Goal: Answer question/provide support

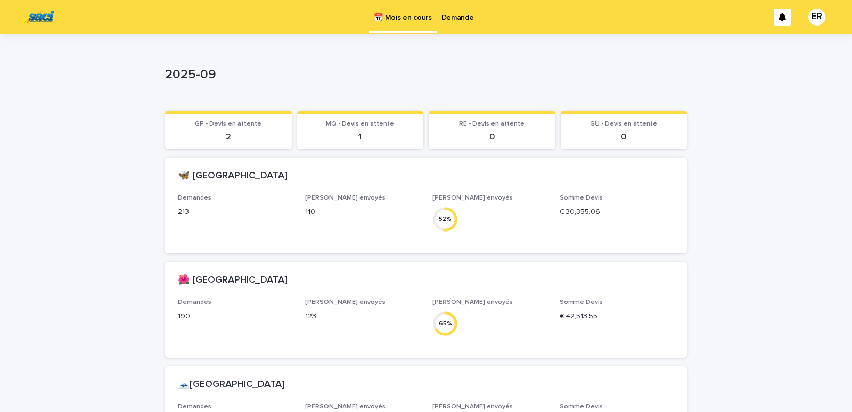
click at [447, 15] on p "Demande" at bounding box center [458, 11] width 32 height 22
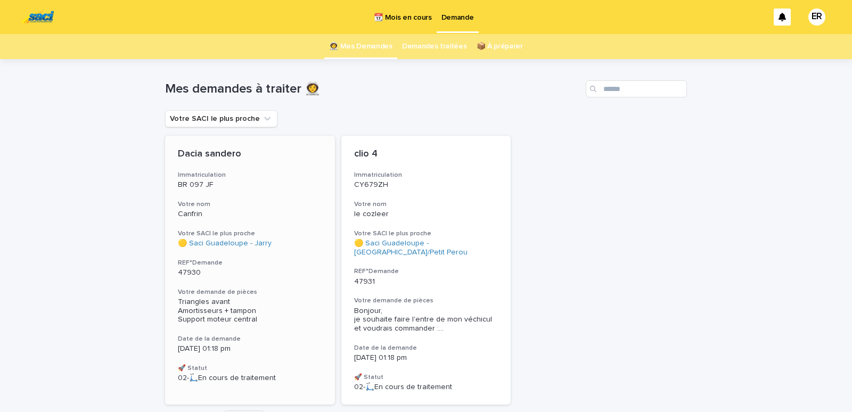
click at [228, 199] on div "Dacia sandero Immatriculation BR 097 JF Votre nom Canfrin Votre SACI le plus pr…" at bounding box center [250, 266] width 170 height 260
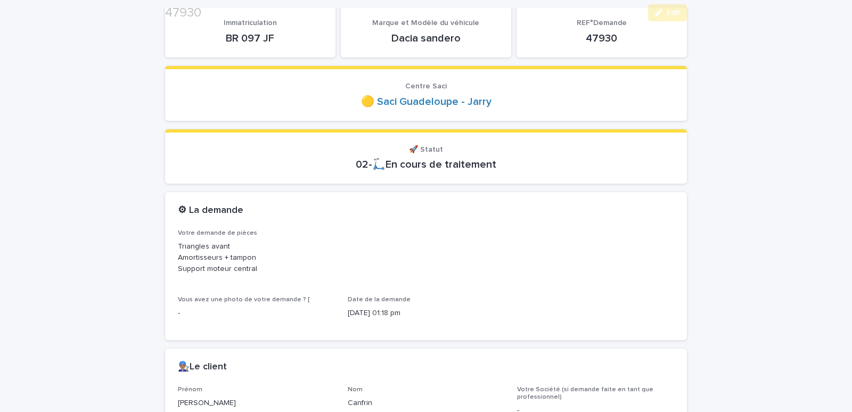
scroll to position [136, 0]
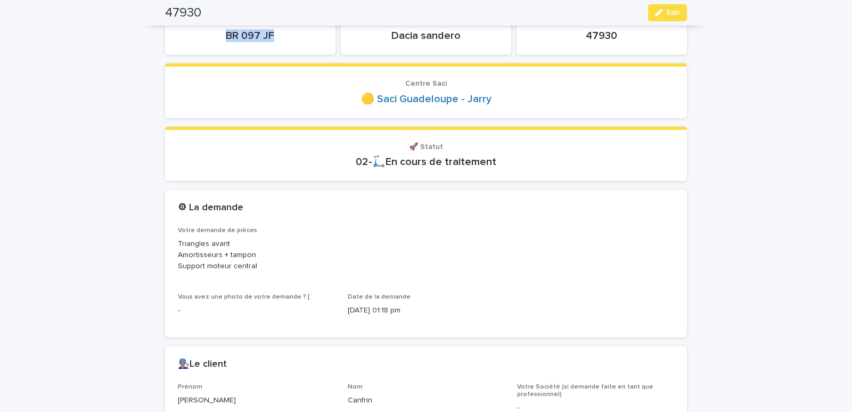
drag, startPoint x: 215, startPoint y: 39, endPoint x: 288, endPoint y: 34, distance: 73.1
click at [288, 34] on p "BR 097 JF" at bounding box center [250, 35] width 145 height 13
copy p "BR 097 JF"
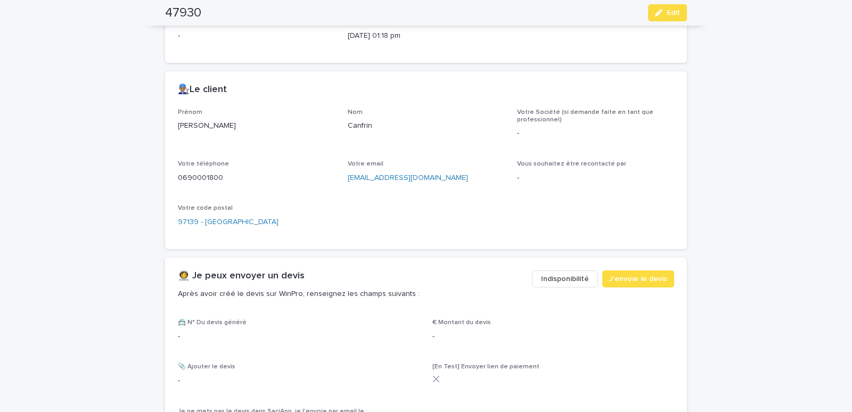
scroll to position [453, 0]
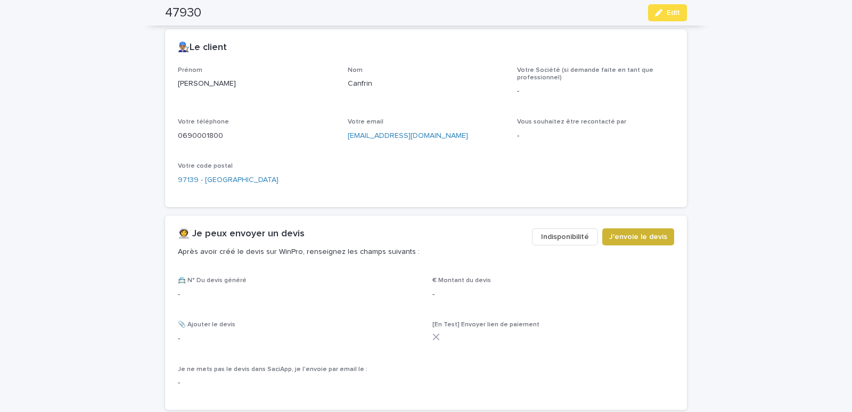
click at [628, 237] on span "J'envoie le devis" at bounding box center [638, 237] width 58 height 11
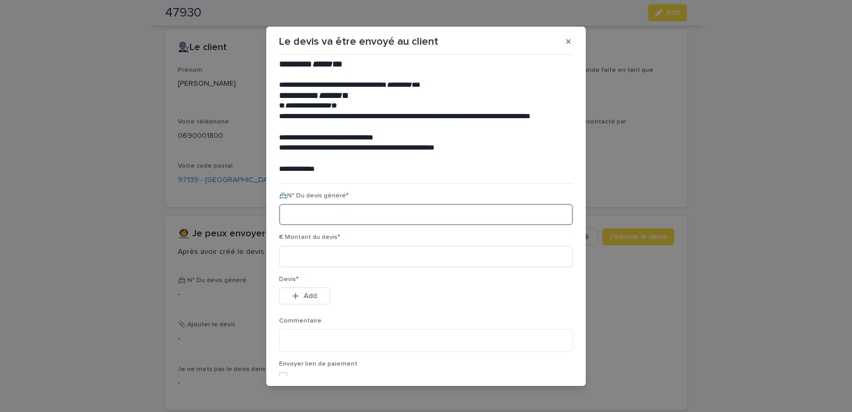
click at [298, 214] on input at bounding box center [426, 214] width 294 height 21
paste input "********"
type input "********"
click at [314, 261] on input at bounding box center [426, 256] width 294 height 21
type input "******"
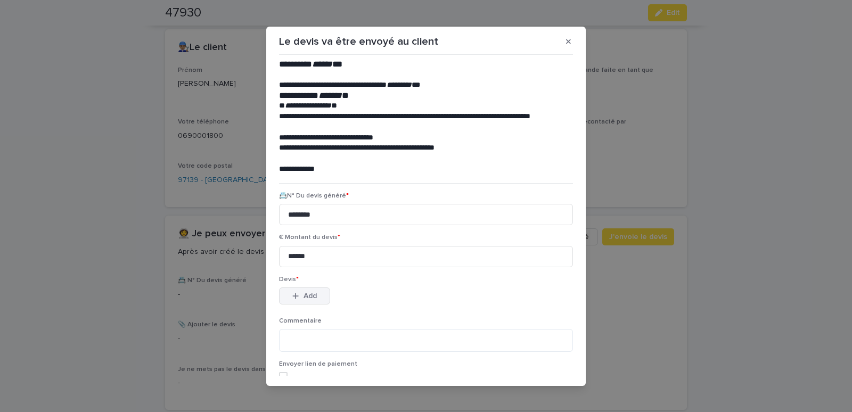
click at [304, 296] on span "Add" at bounding box center [310, 295] width 13 height 7
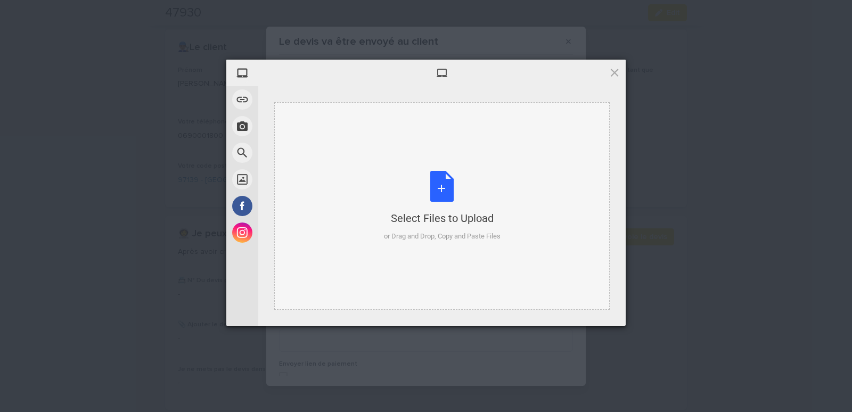
click at [321, 131] on div "Select Files to Upload or Drag and Drop, Copy and Paste Files" at bounding box center [442, 206] width 336 height 208
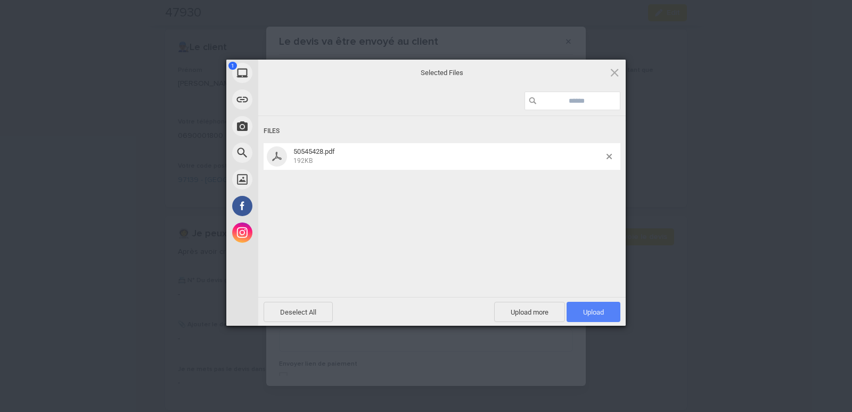
click at [587, 309] on span "Upload 1" at bounding box center [593, 312] width 21 height 8
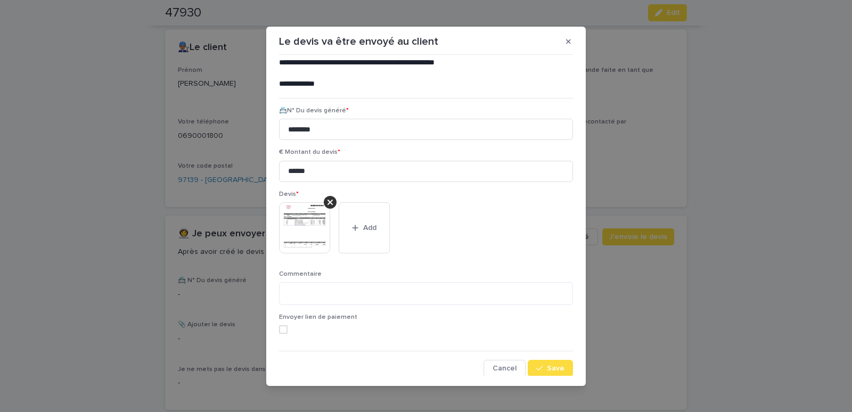
scroll to position [87, 0]
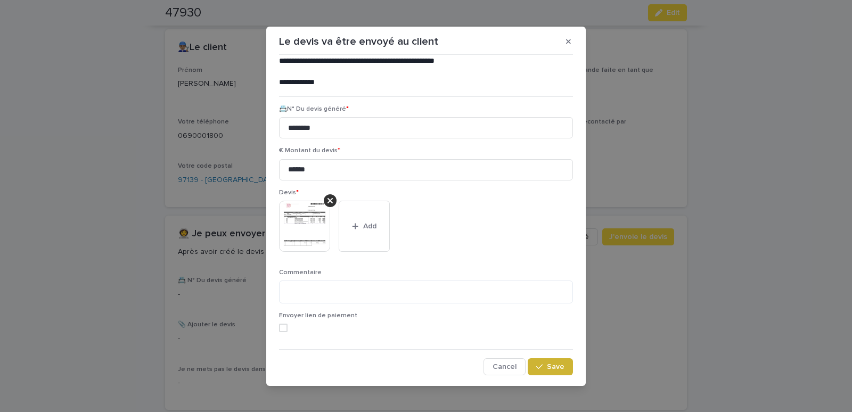
click at [547, 369] on span "Save" at bounding box center [556, 366] width 18 height 7
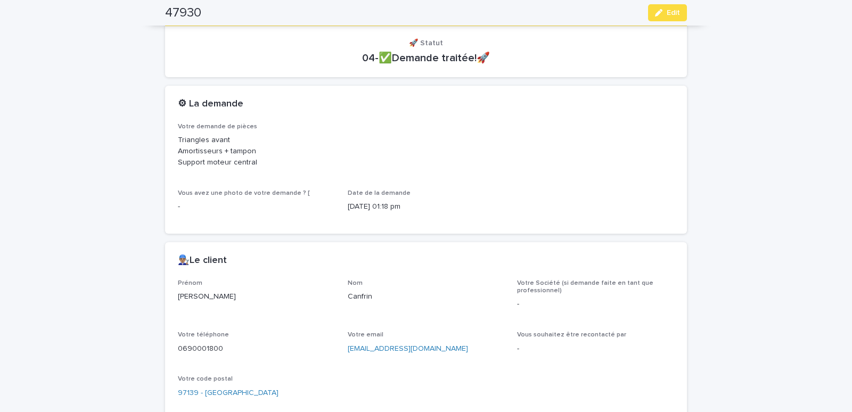
scroll to position [13, 0]
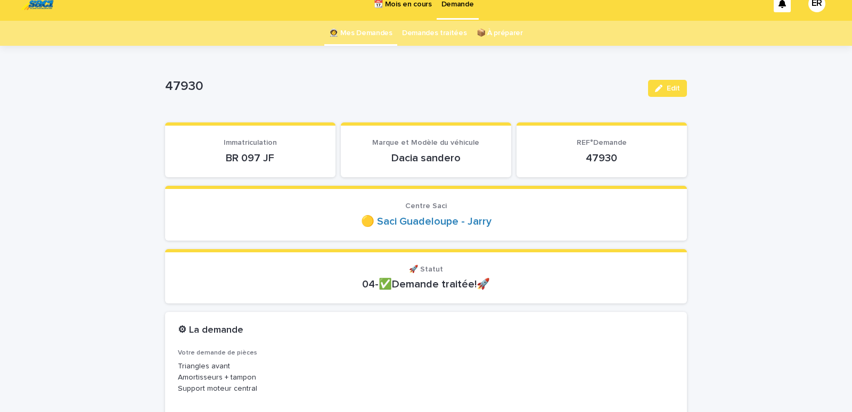
click at [351, 33] on link "👩‍🚀 Mes Demandes" at bounding box center [360, 33] width 63 height 25
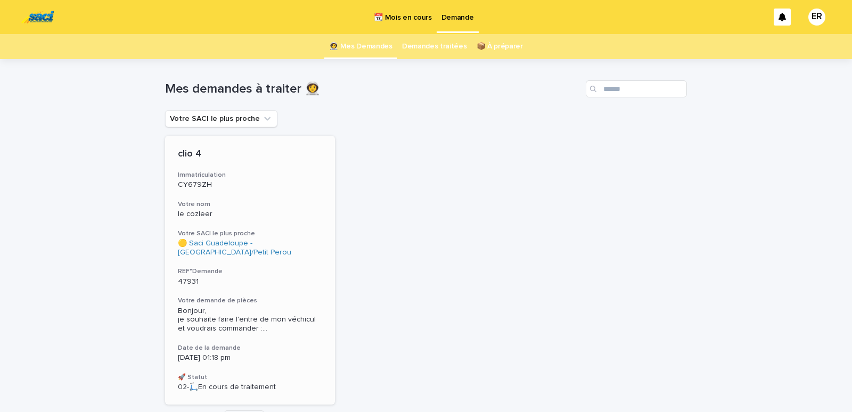
click at [234, 200] on h3 "Votre nom" at bounding box center [250, 204] width 144 height 9
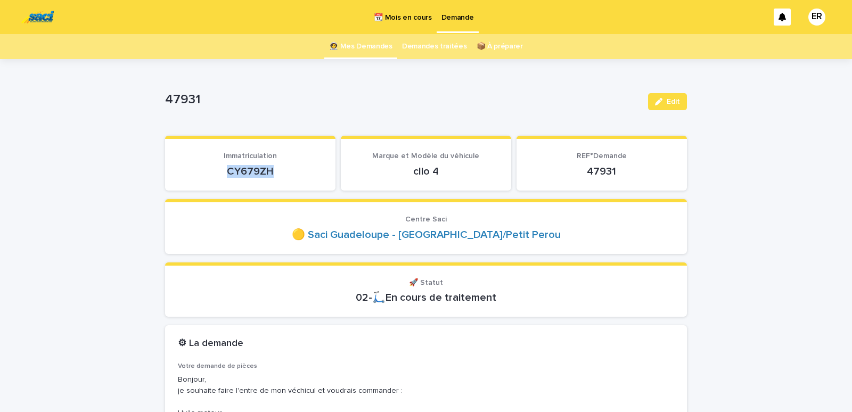
drag, startPoint x: 222, startPoint y: 173, endPoint x: 295, endPoint y: 172, distance: 72.5
click at [295, 172] on p "CY679ZH" at bounding box center [250, 171] width 145 height 13
copy p "CY679ZH"
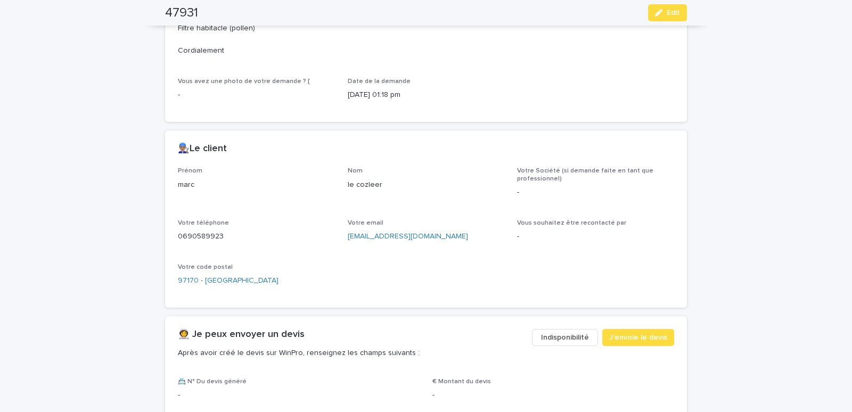
scroll to position [453, 0]
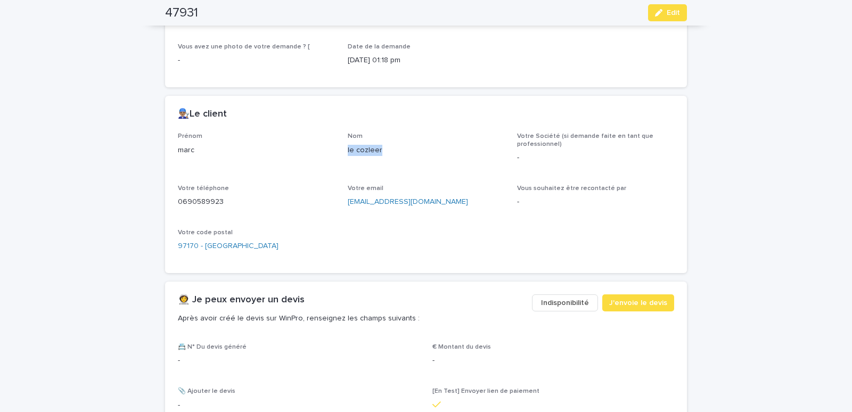
drag, startPoint x: 340, startPoint y: 151, endPoint x: 394, endPoint y: 155, distance: 54.0
click at [394, 155] on div "Prénom [PERSON_NAME] le cozleer Votre Société (si demande faite en tant que pro…" at bounding box center [426, 197] width 497 height 128
copy p "le cozleer"
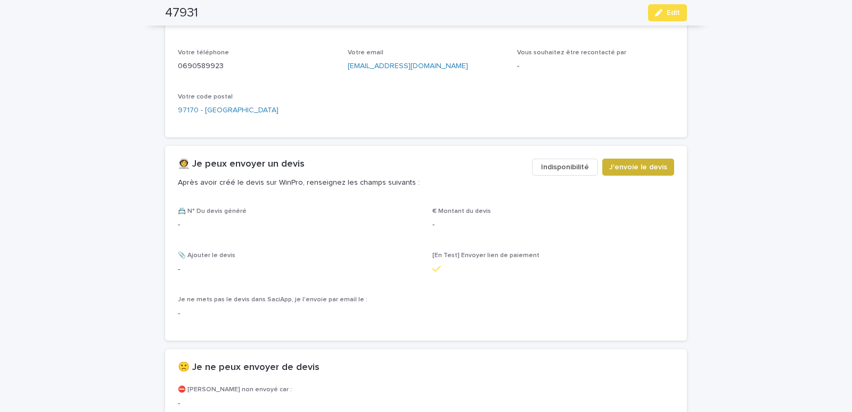
click at [624, 169] on span "J'envoie le devis" at bounding box center [638, 167] width 58 height 11
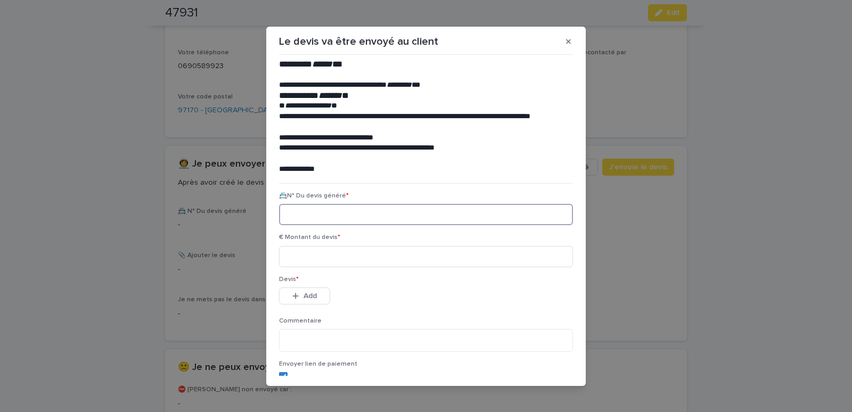
click at [316, 214] on input at bounding box center [426, 214] width 294 height 21
paste input "********"
type input "********"
click at [321, 261] on input at bounding box center [426, 256] width 294 height 21
type input "*****"
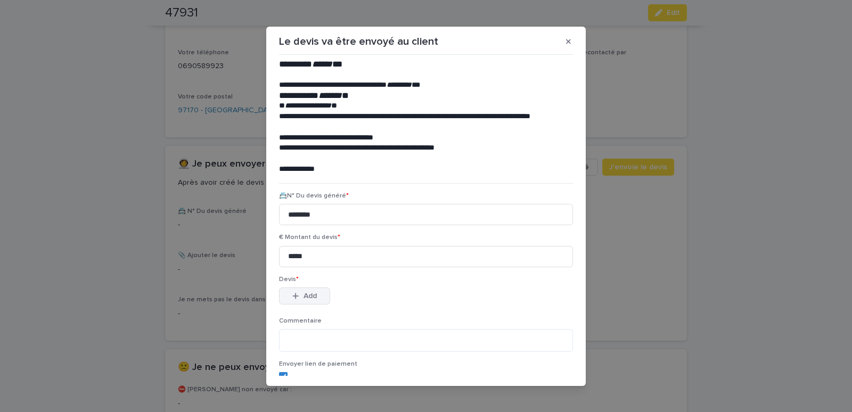
click at [309, 297] on span "Add" at bounding box center [310, 295] width 13 height 7
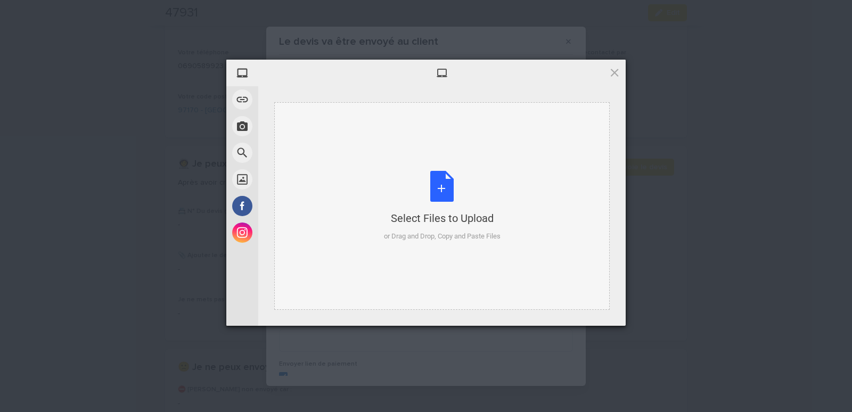
click at [337, 129] on div "Select Files to Upload or Drag and Drop, Copy and Paste Files" at bounding box center [442, 206] width 336 height 208
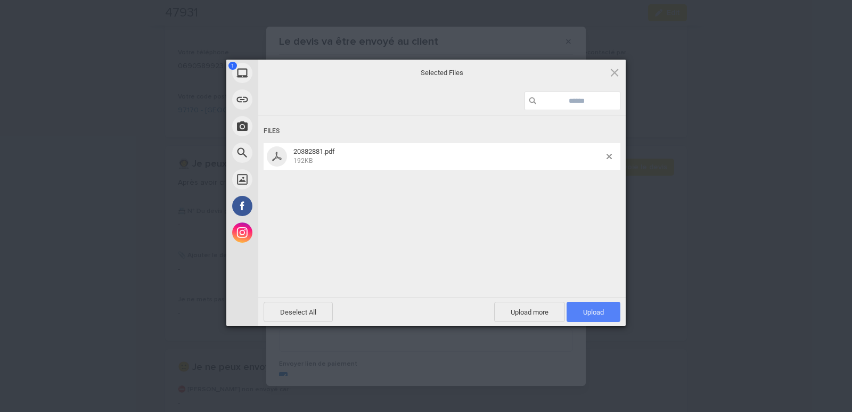
click at [584, 309] on span "Upload 1" at bounding box center [593, 312] width 21 height 8
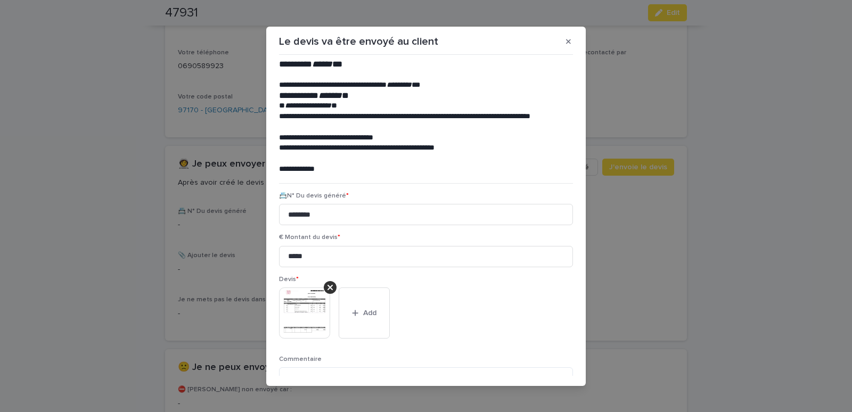
scroll to position [87, 0]
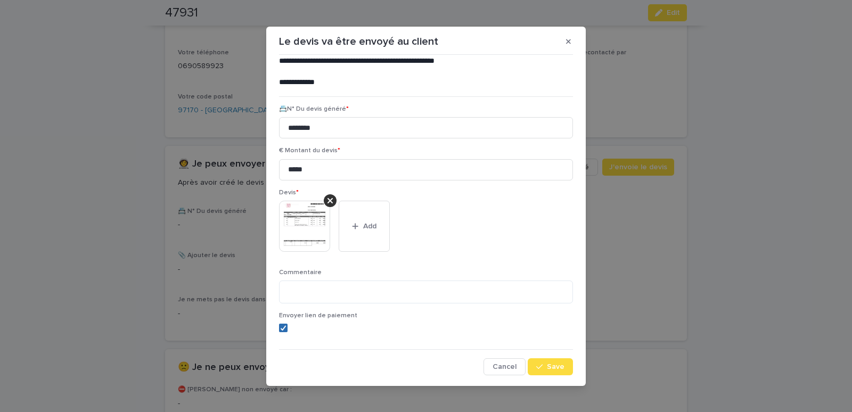
click at [281, 329] on polyline at bounding box center [283, 328] width 5 height 4
click at [547, 368] on span "Save" at bounding box center [556, 366] width 18 height 7
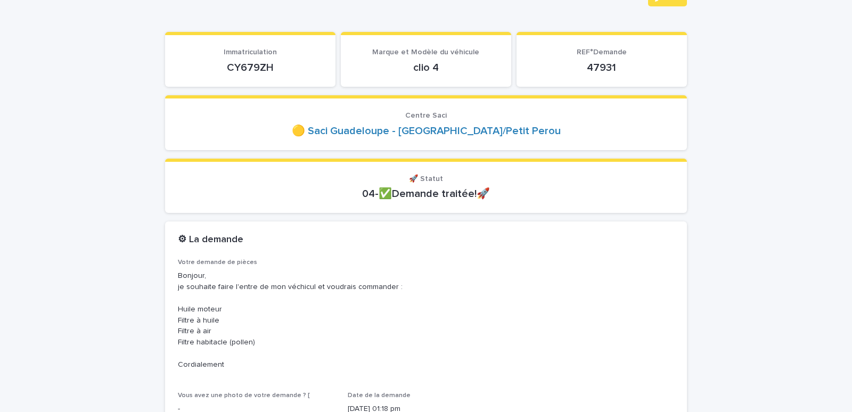
scroll to position [0, 0]
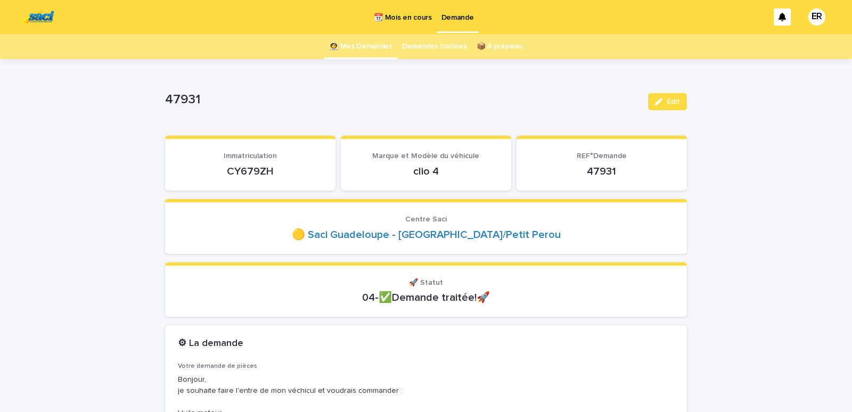
click at [365, 42] on link "👩‍🚀 Mes Demandes" at bounding box center [360, 46] width 63 height 25
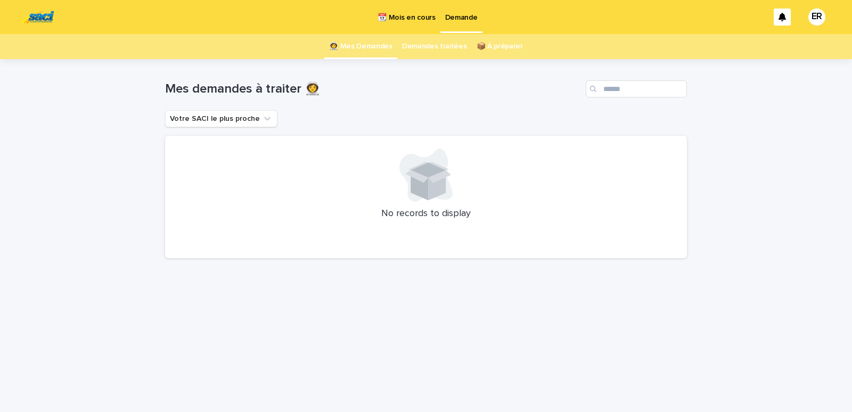
click at [404, 15] on p "📆 Mois en cours" at bounding box center [407, 11] width 58 height 22
